Goal: Find specific page/section: Find specific page/section

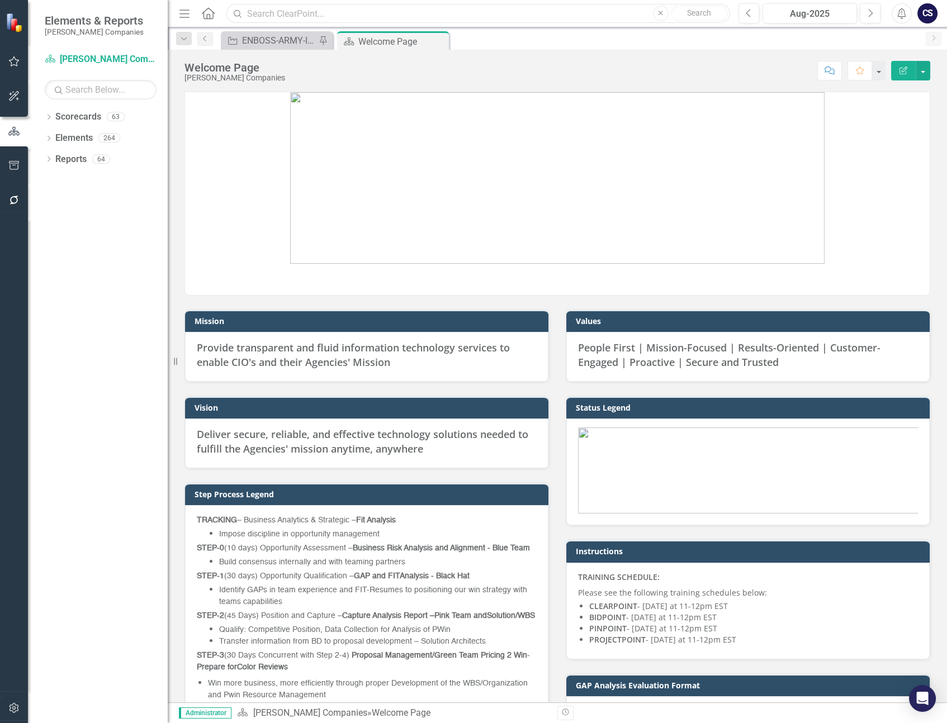
click at [254, 11] on input "text" at bounding box center [478, 14] width 504 height 20
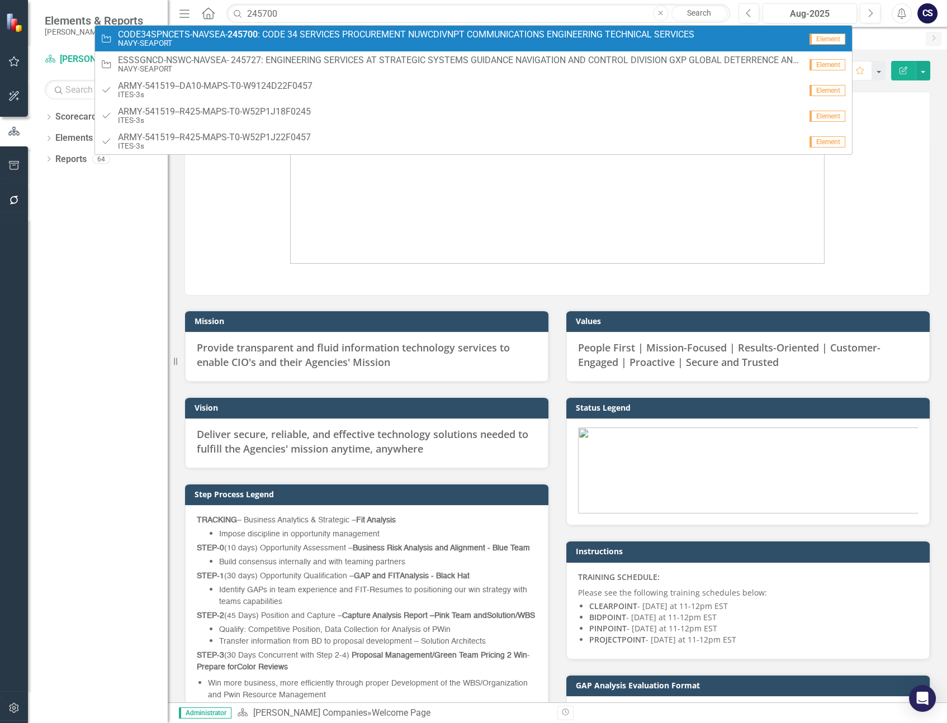
click at [247, 34] on strong "245700" at bounding box center [243, 34] width 30 height 11
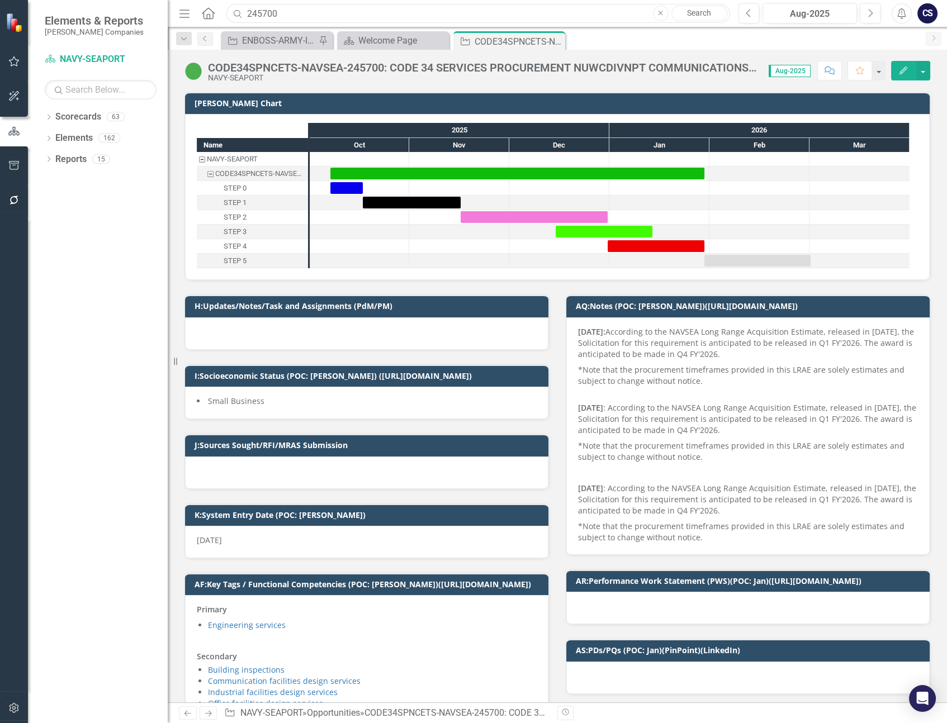
click at [282, 17] on input "245700" at bounding box center [478, 14] width 504 height 20
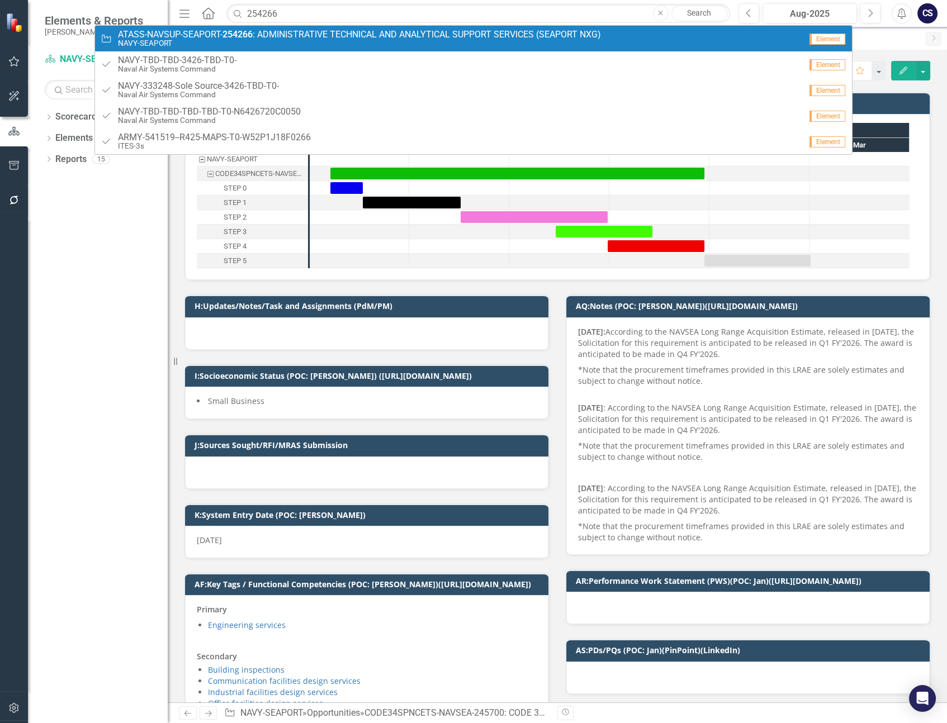
click at [299, 43] on small "NAVY-SEAPORT" at bounding box center [359, 43] width 483 height 8
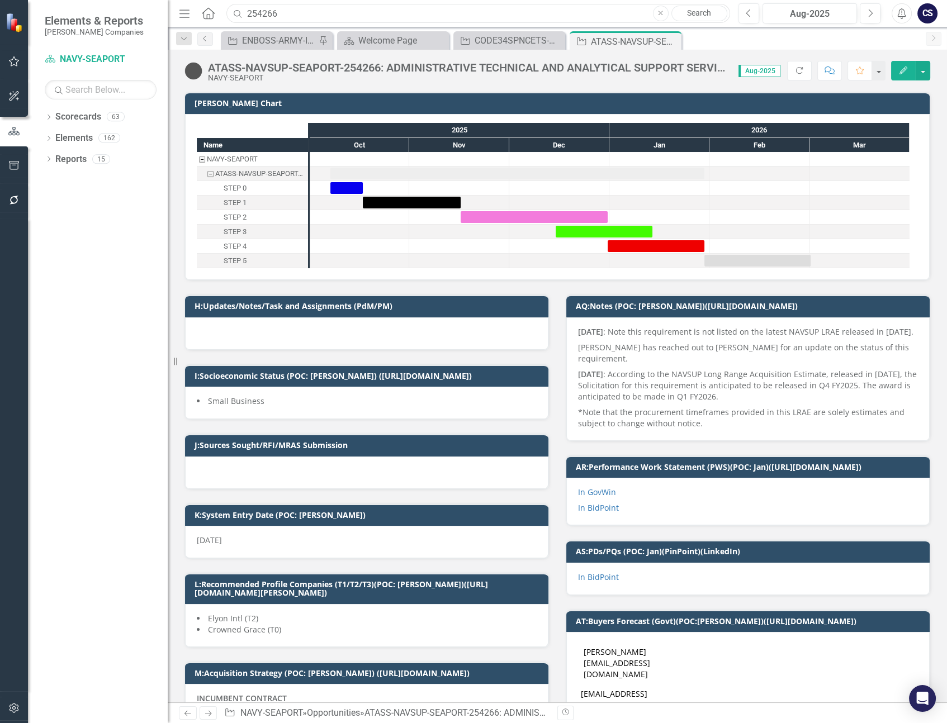
click at [284, 13] on input "254266" at bounding box center [478, 14] width 504 height 20
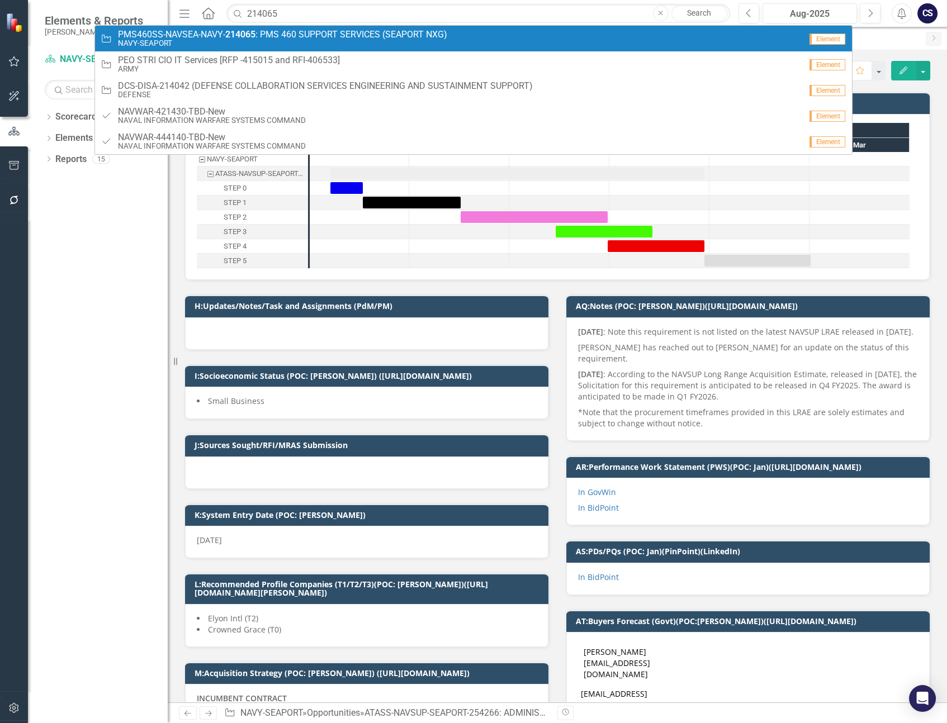
click at [286, 37] on span "PMS460SS-NAVSEA-NAVY- 214065 : PMS 460 SUPPORT SERVICES (SEAPORT NXG)" at bounding box center [282, 35] width 329 height 10
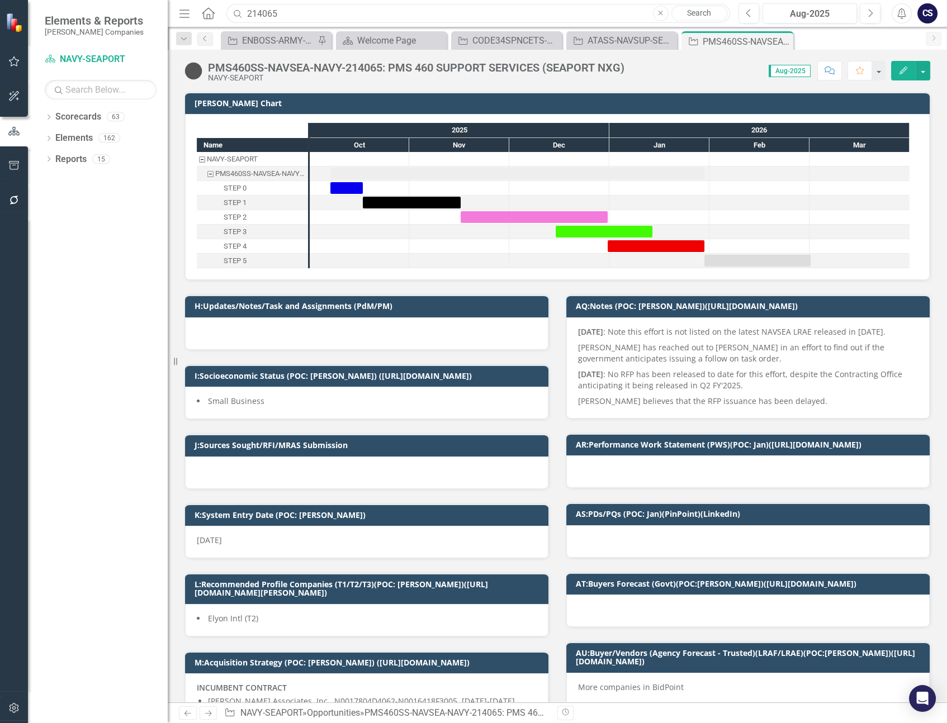
click at [286, 10] on input "214065" at bounding box center [478, 14] width 504 height 20
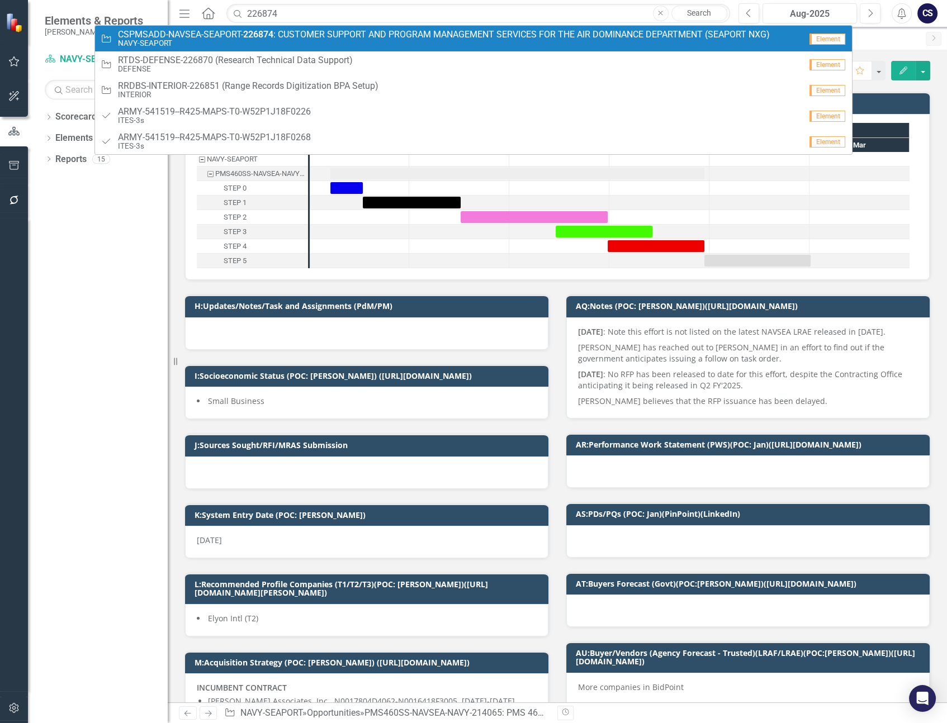
click at [283, 36] on span "CSPMSADD-NAVSEA-SEAPORT- 226874 : CUSTOMER SUPPORT AND PROGRAM MANAGEMENT SERVI…" at bounding box center [444, 35] width 652 height 10
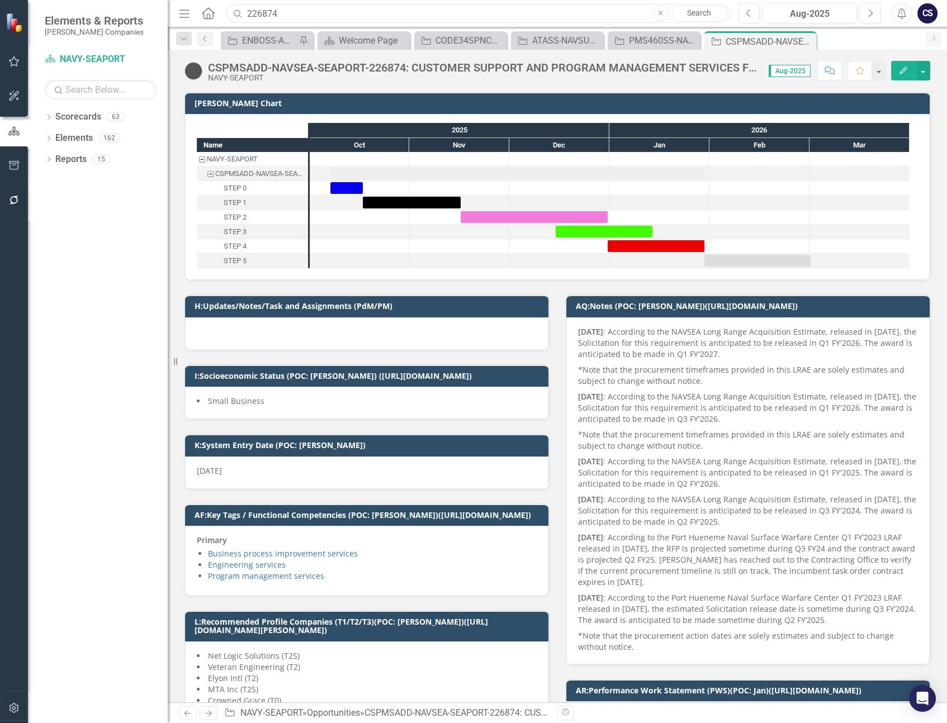
click at [277, 13] on input "226874" at bounding box center [478, 14] width 504 height 20
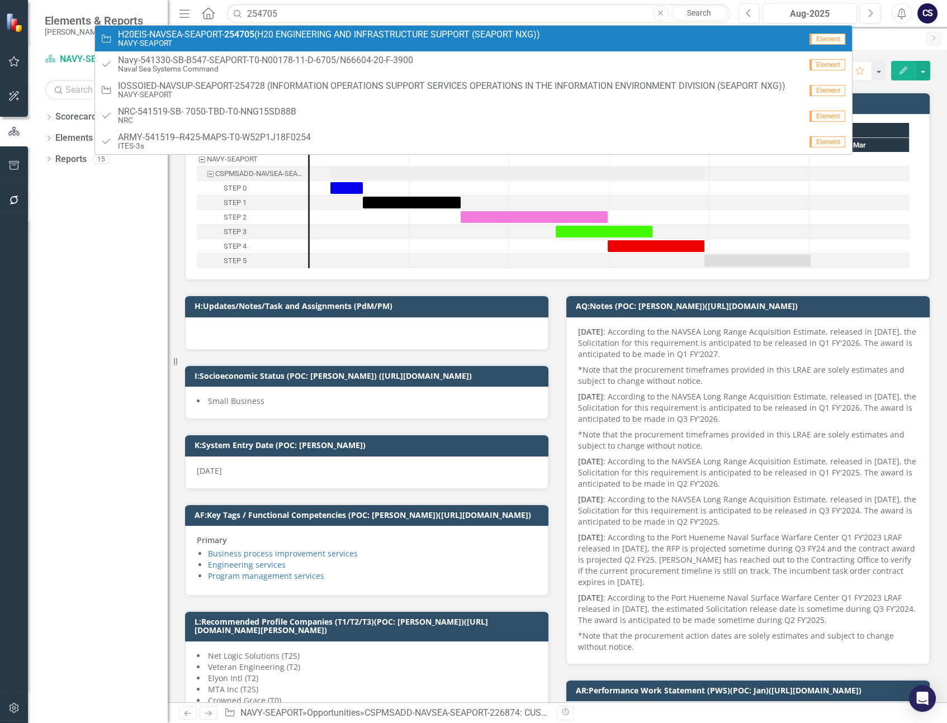
click at [253, 35] on strong "254705" at bounding box center [239, 34] width 30 height 11
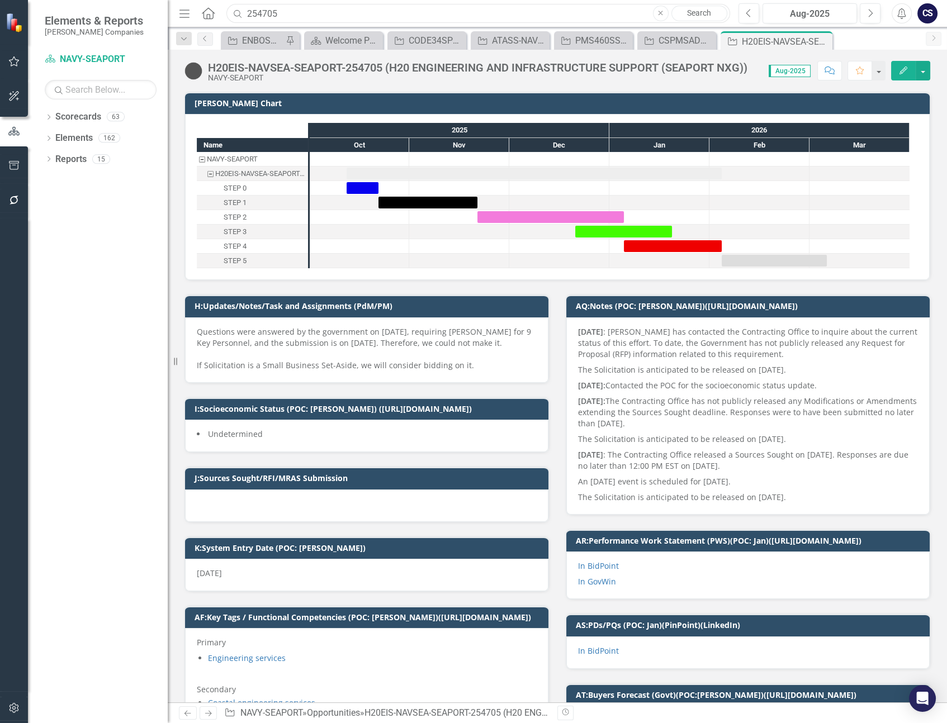
click at [302, 11] on input "254705" at bounding box center [478, 14] width 504 height 20
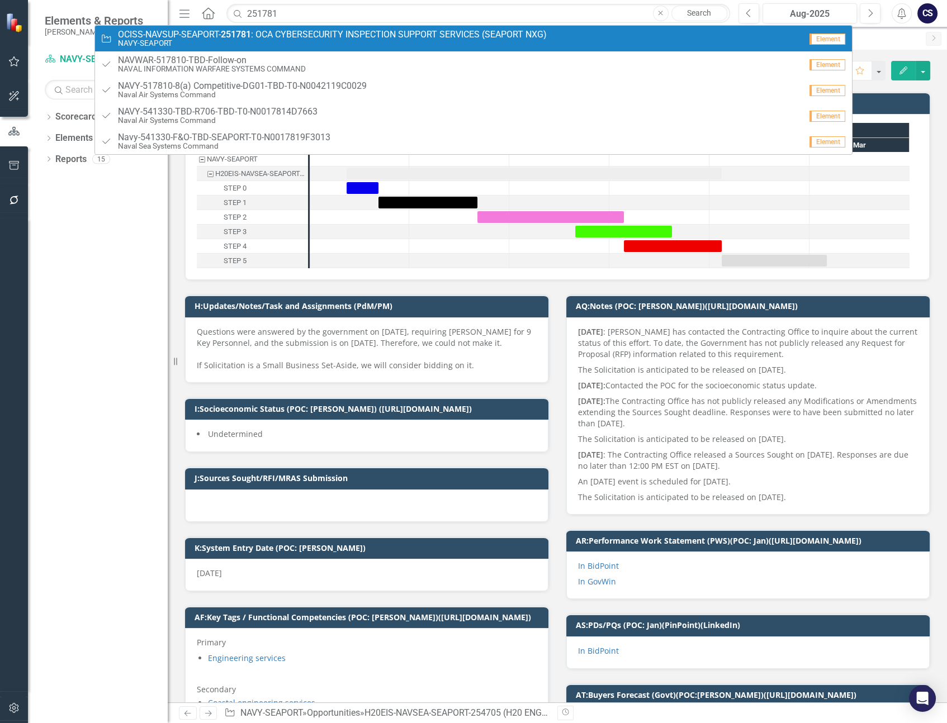
click at [292, 42] on small "NAVY-SEAPORT" at bounding box center [332, 43] width 429 height 8
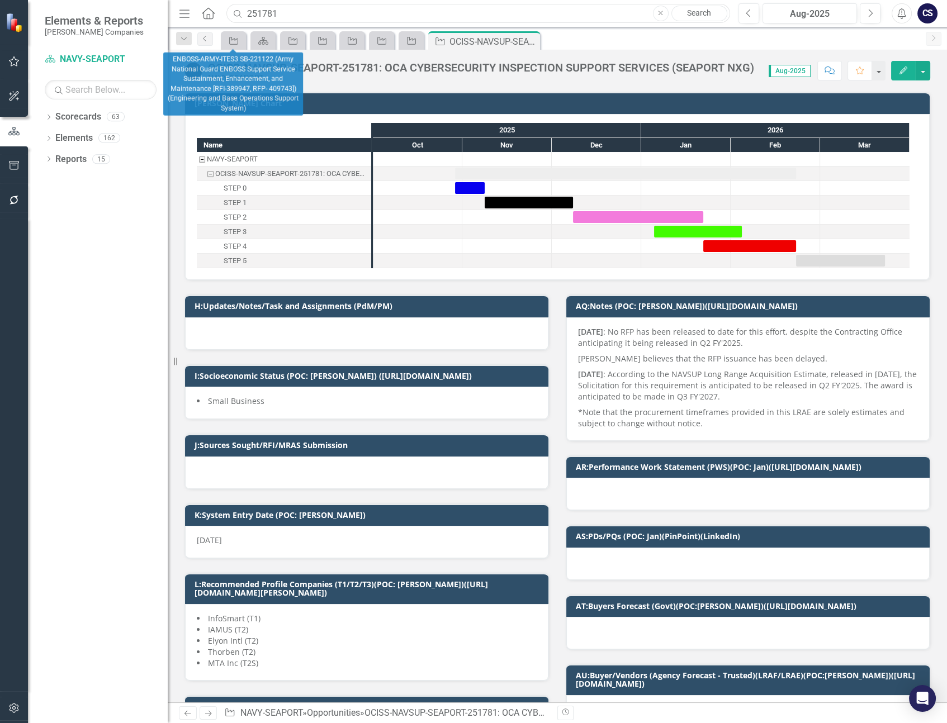
click at [288, 16] on input "251781" at bounding box center [478, 14] width 504 height 20
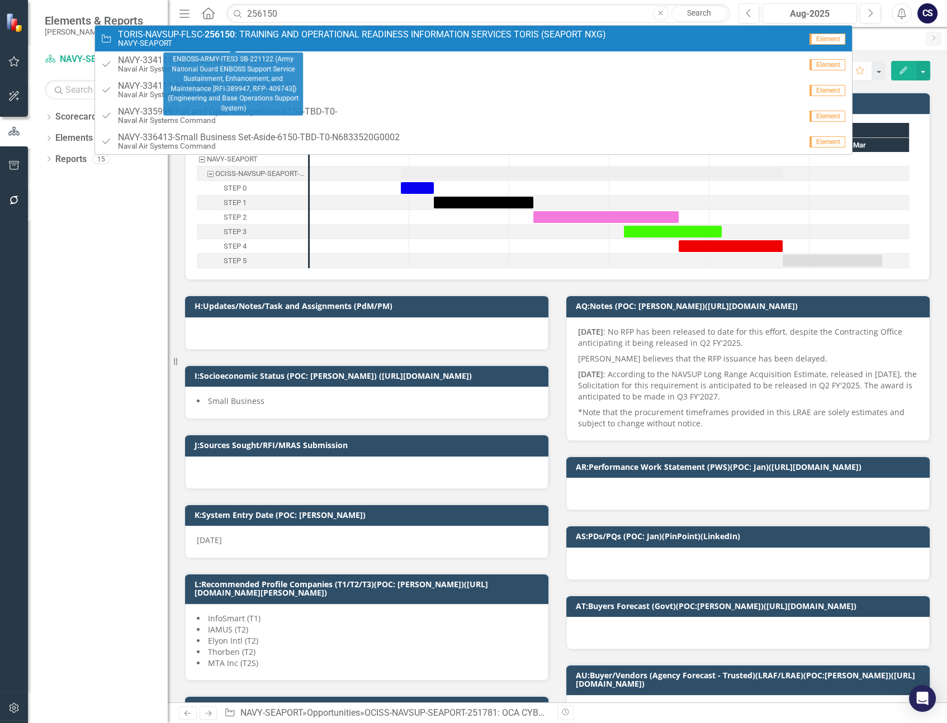
click at [307, 37] on span "TORIS-NAVSUP-FLSC- 256150 : TRAINING AND OPERATIONAL READINESS INFORMATION SERV…" at bounding box center [362, 35] width 488 height 10
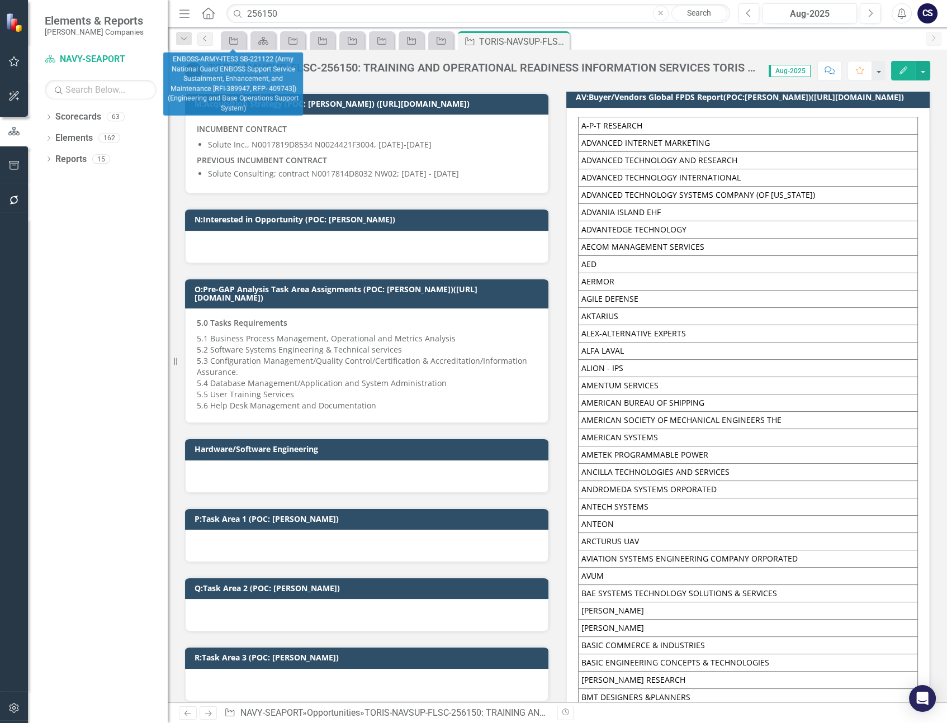
scroll to position [566, 0]
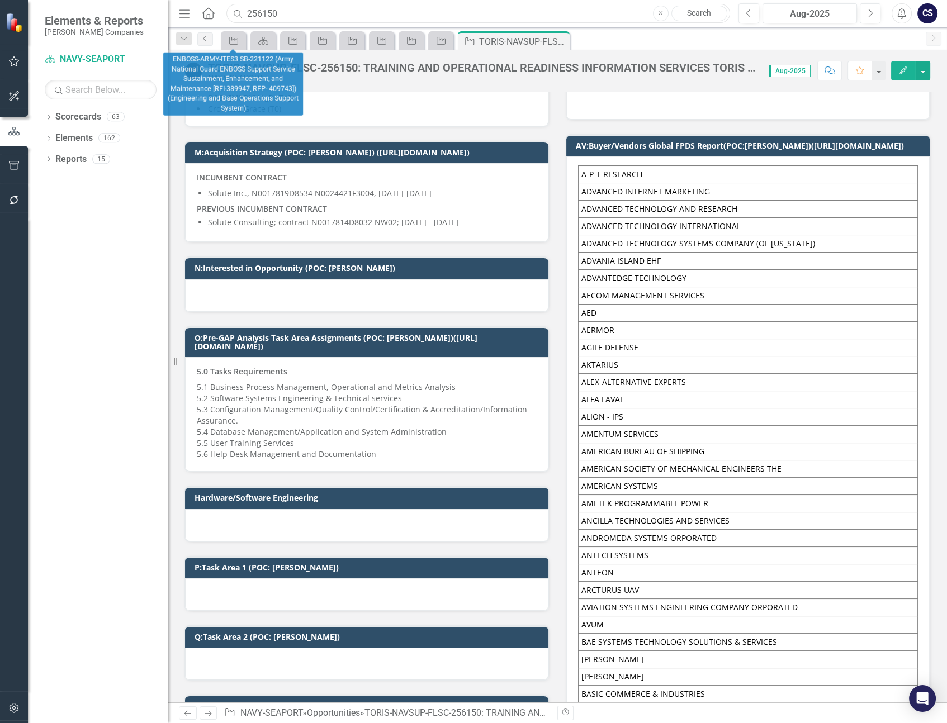
click at [282, 15] on input "256150" at bounding box center [478, 14] width 504 height 20
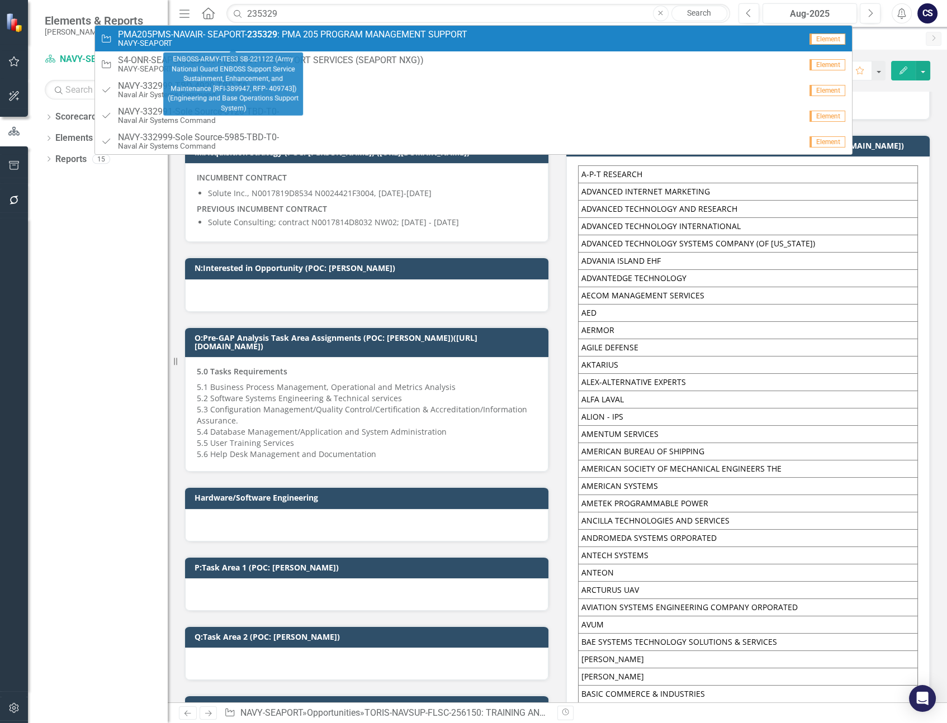
click at [314, 41] on small "NAVY-SEAPORT" at bounding box center [292, 43] width 349 height 8
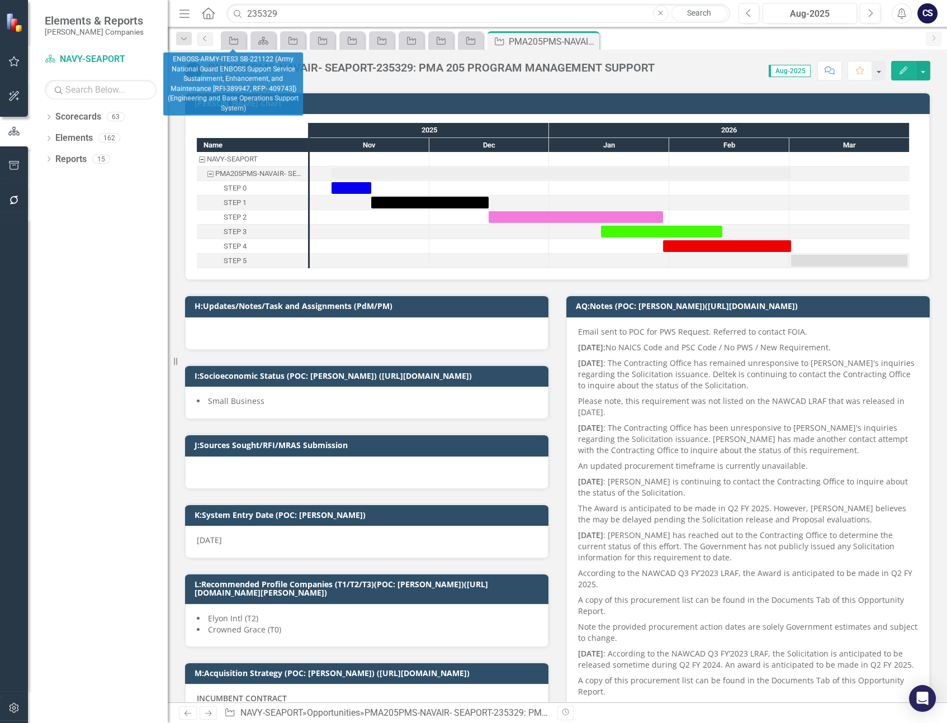
click at [500, 82] on div "PMA205PMS-NAVAIR- SEAPORT-235329: PMA 205 PROGRAM MANAGEMENT SUPPORT NAVY-SEAPO…" at bounding box center [557, 67] width 779 height 34
click at [278, 11] on input "235329" at bounding box center [478, 14] width 504 height 20
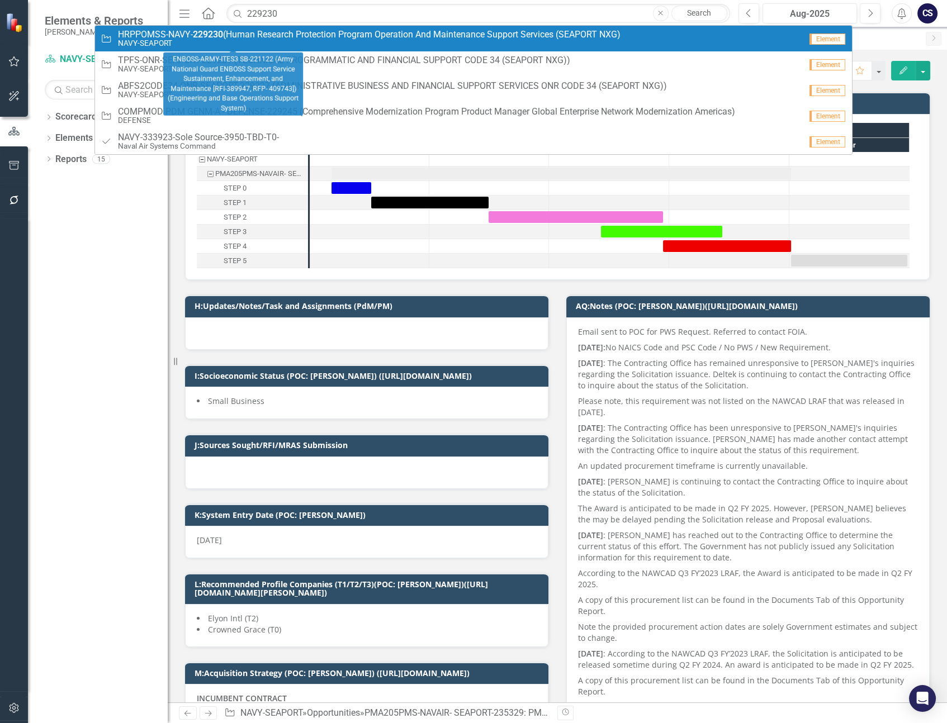
click at [340, 34] on span "HRPPOMSS-NAVY- 229230 (Human Research Protection Program Operation And Maintena…" at bounding box center [369, 35] width 503 height 10
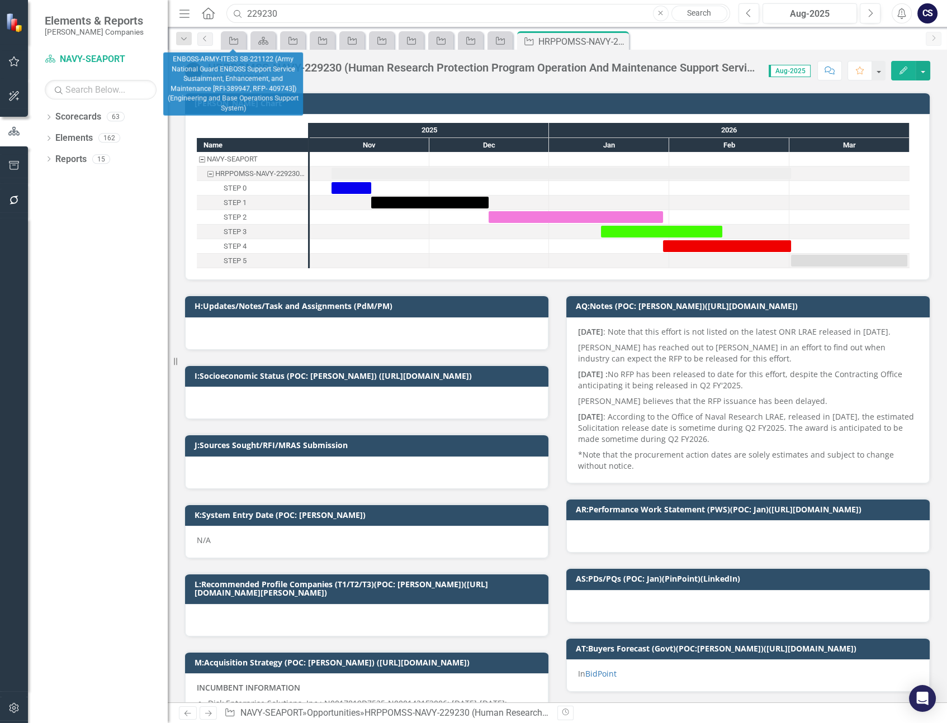
click at [301, 13] on input "229230" at bounding box center [478, 14] width 504 height 20
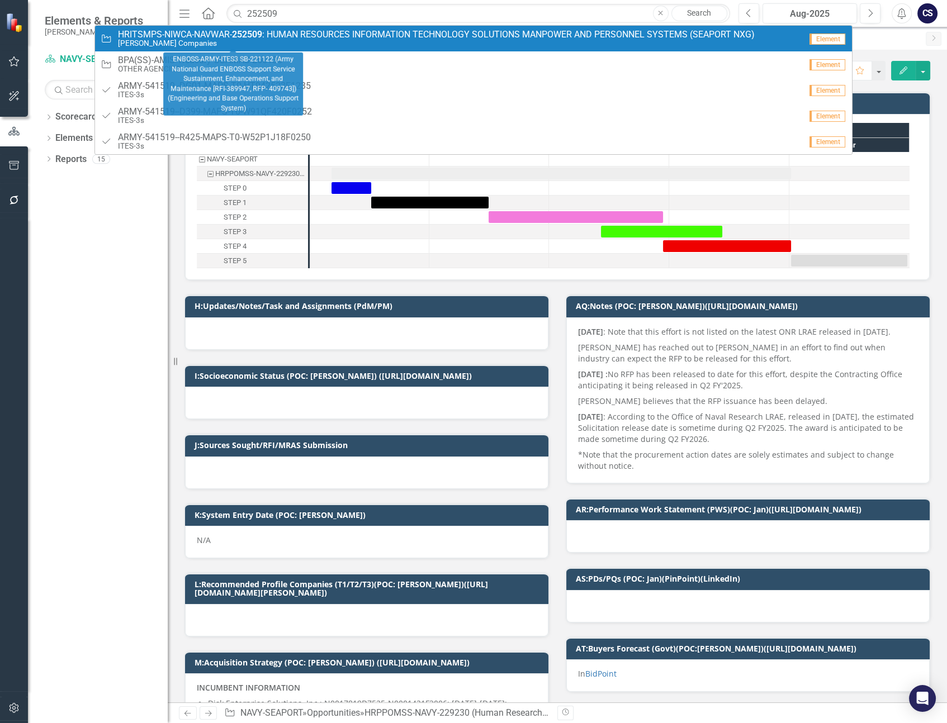
click at [319, 37] on span "HRITSMPS-NIWCA-NAVWAR- 252509 : HUMAN RESOURCES INFORMATION TECHNOLOGY SOLUTION…" at bounding box center [436, 35] width 637 height 10
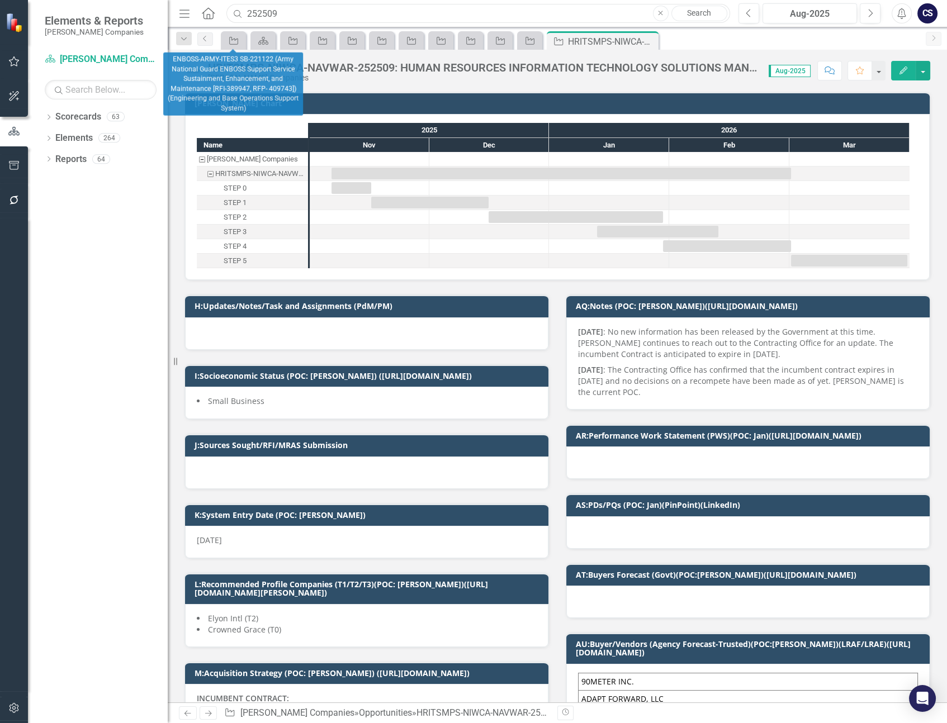
click at [286, 12] on input "252509" at bounding box center [478, 14] width 504 height 20
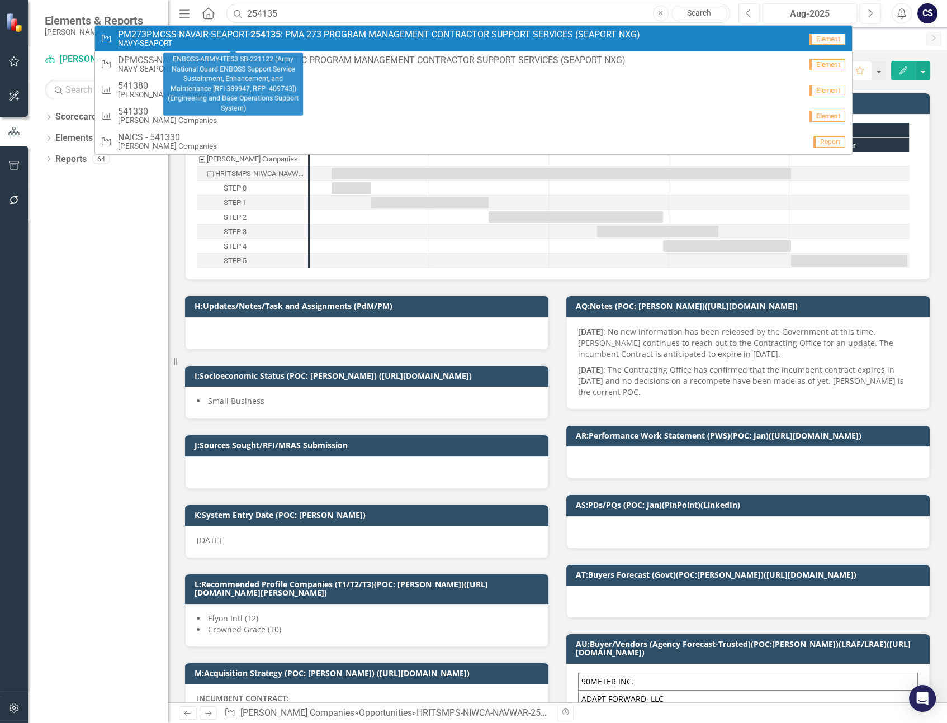
type input "254135"
click at [295, 40] on small "NAVY-SEAPORT" at bounding box center [379, 43] width 522 height 8
